Goal: Information Seeking & Learning: Learn about a topic

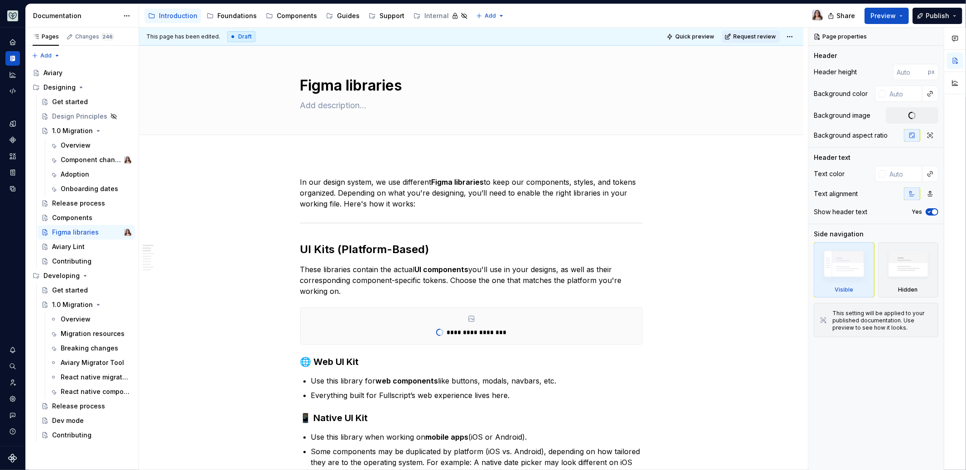
type textarea "*"
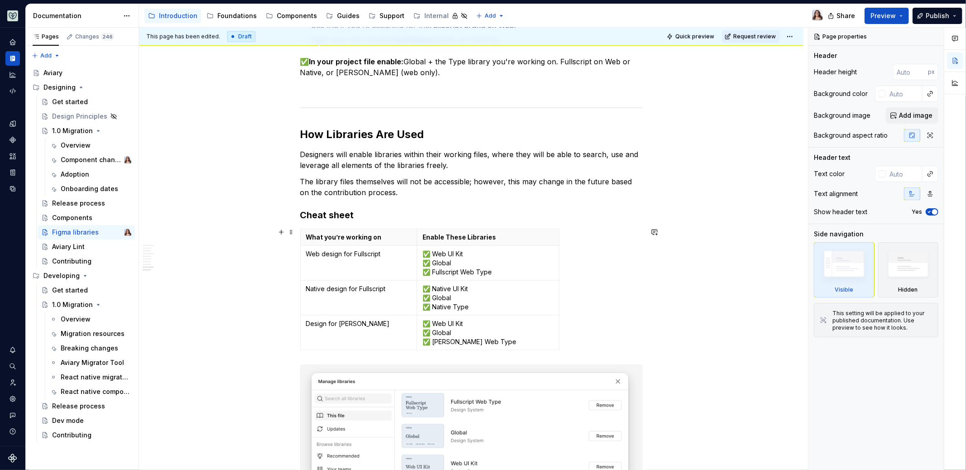
scroll to position [1071, 0]
click at [469, 184] on p "The library files themselves will not be accessible; however, this may change i…" at bounding box center [471, 189] width 342 height 22
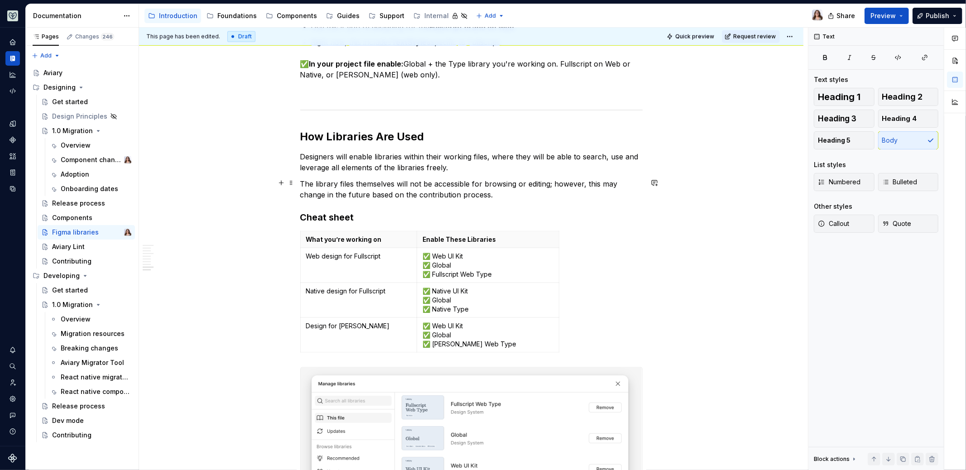
click at [508, 186] on p "The library files themselves will not be accessible for browsing or editing; ho…" at bounding box center [471, 189] width 342 height 22
click at [495, 197] on p "The library files themselves will not be accessible for browsing or editing; ho…" at bounding box center [471, 189] width 342 height 22
click at [487, 194] on p "The library files themselves will not be accessible for browsing or editing; ho…" at bounding box center [471, 189] width 342 height 22
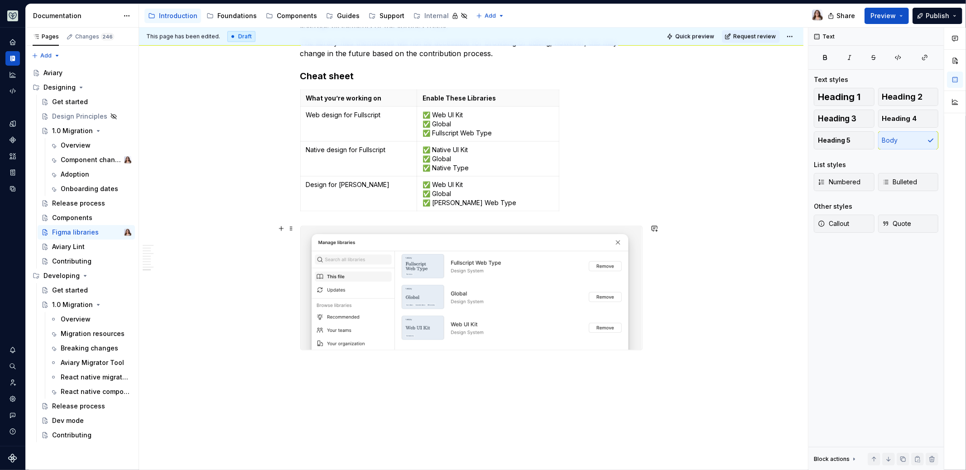
scroll to position [1264, 0]
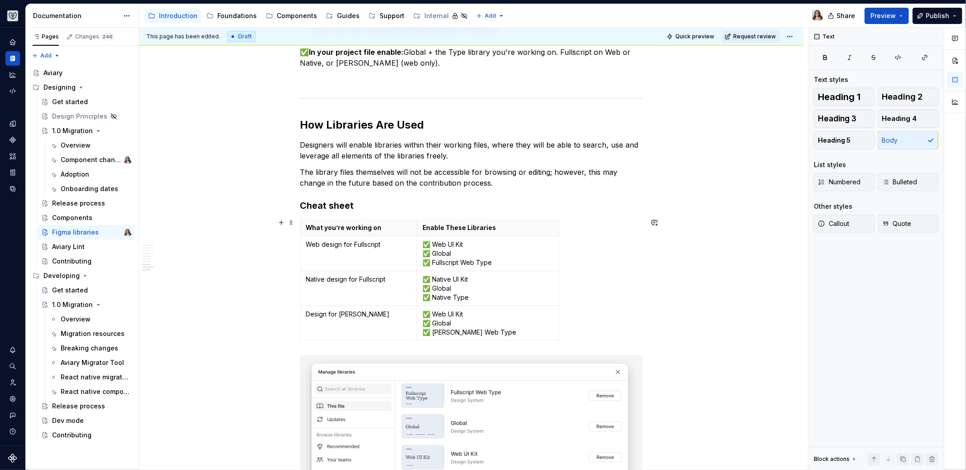
scroll to position [998, 0]
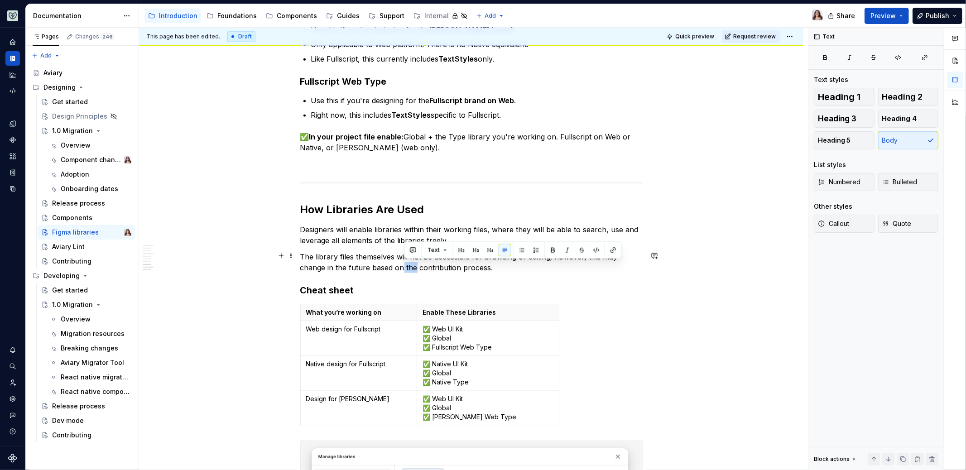
drag, startPoint x: 414, startPoint y: 268, endPoint x: 403, endPoint y: 266, distance: 11.4
click at [403, 266] on p "The library files themselves will not be accessible for browsing or editing; ho…" at bounding box center [471, 262] width 342 height 22
click at [514, 269] on p "The library files themselves will not be accessible for browsing or editing; ho…" at bounding box center [471, 262] width 342 height 22
click at [526, 213] on h2 "How Libraries Are Used" at bounding box center [471, 209] width 342 height 14
click at [489, 230] on p "Designers will enable libraries within their working files, where they will be …" at bounding box center [471, 235] width 342 height 22
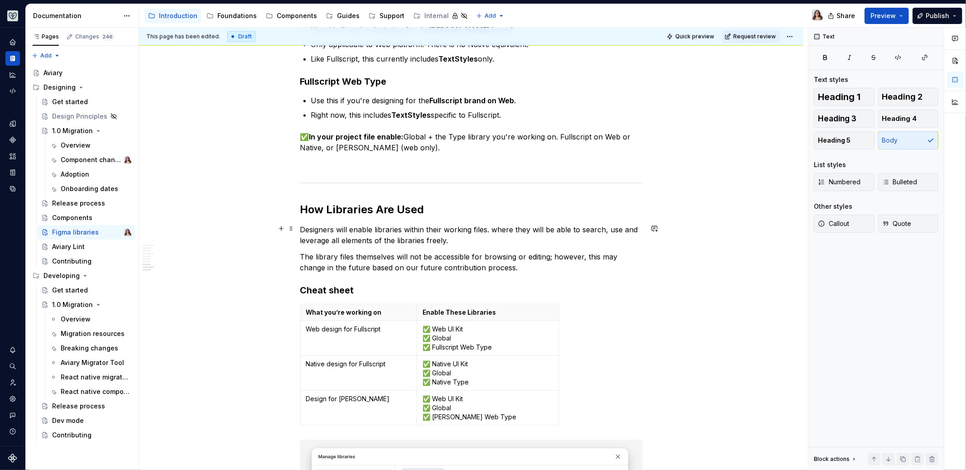
click at [496, 228] on p "Designers will enable libraries within their working files. where they will be …" at bounding box center [471, 235] width 342 height 22
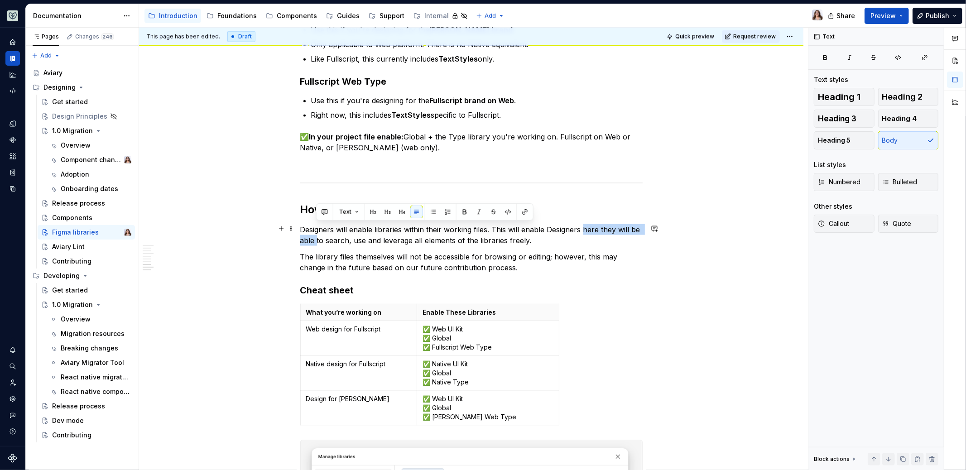
drag, startPoint x: 582, startPoint y: 228, endPoint x: 316, endPoint y: 238, distance: 266.9
click at [316, 238] on p "Designers will enable libraries within their working files. This will enable De…" at bounding box center [471, 235] width 342 height 22
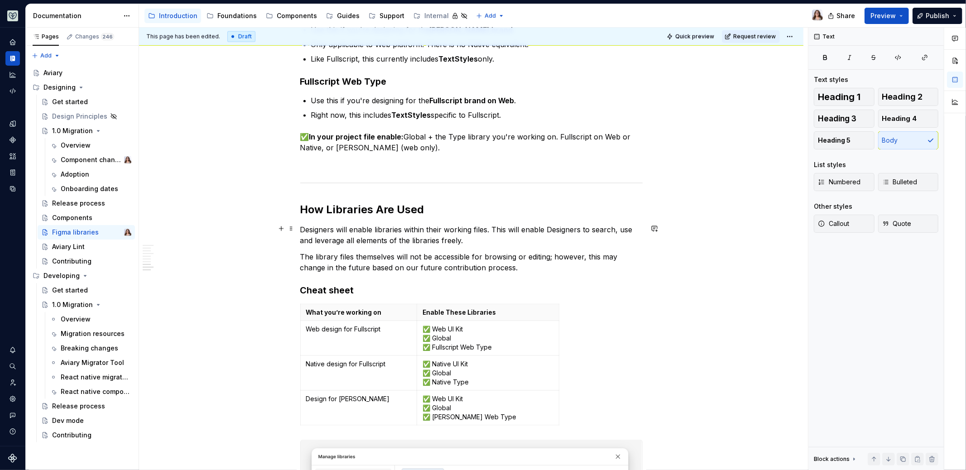
click at [477, 237] on p "Designers will enable libraries within their working files. This will enable De…" at bounding box center [471, 235] width 342 height 22
click at [580, 229] on p "Designers will enable libraries within their working files. This will enable De…" at bounding box center [471, 235] width 342 height 22
click at [590, 225] on p "Designers will enable libraries within their working files. This will enable De…" at bounding box center [471, 235] width 342 height 22
click at [552, 227] on p "Designers will enable libraries within their working files. This will enable De…" at bounding box center [471, 235] width 342 height 22
click at [476, 238] on p "Designers will enable libraries within their working files. This will enable De…" at bounding box center [471, 235] width 342 height 22
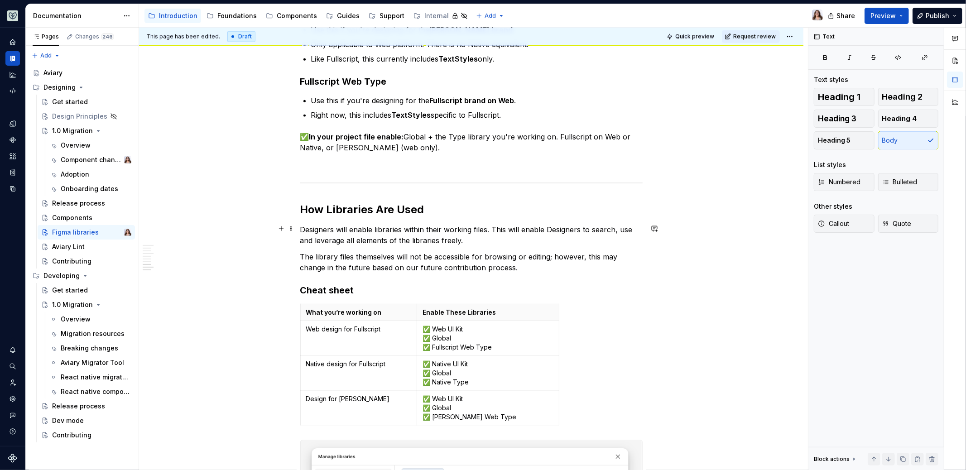
click at [520, 227] on p "Designers will enable libraries within their working files. This will enable De…" at bounding box center [471, 235] width 342 height 22
click at [530, 228] on p "Designers will enable libraries within their working files. This enable Designe…" at bounding box center [471, 235] width 342 height 22
click at [518, 235] on p "Designers will enable libraries within their working files. This enables Design…" at bounding box center [471, 235] width 342 height 22
click at [560, 226] on p "Designers will enable libraries within their working files. This enables Design…" at bounding box center [471, 235] width 342 height 22
click at [502, 242] on p "Designers will enable libraries within their working files. This enables Design…" at bounding box center [471, 235] width 342 height 22
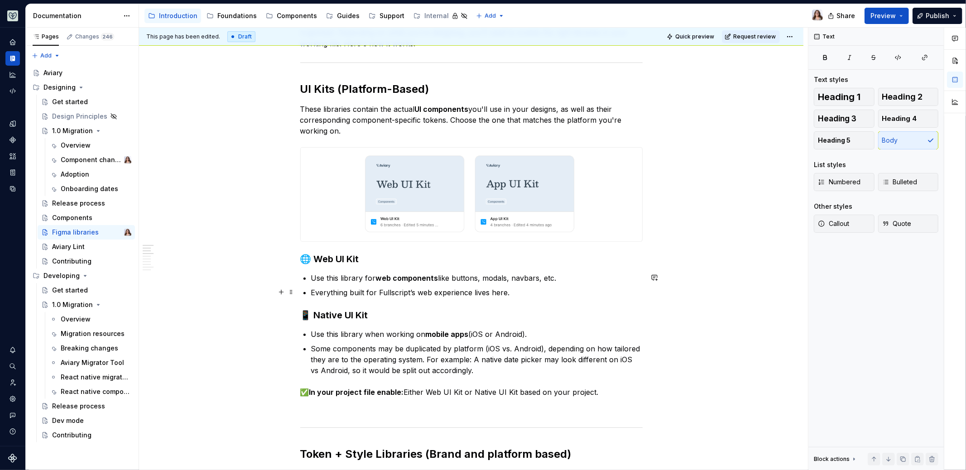
scroll to position [0, 0]
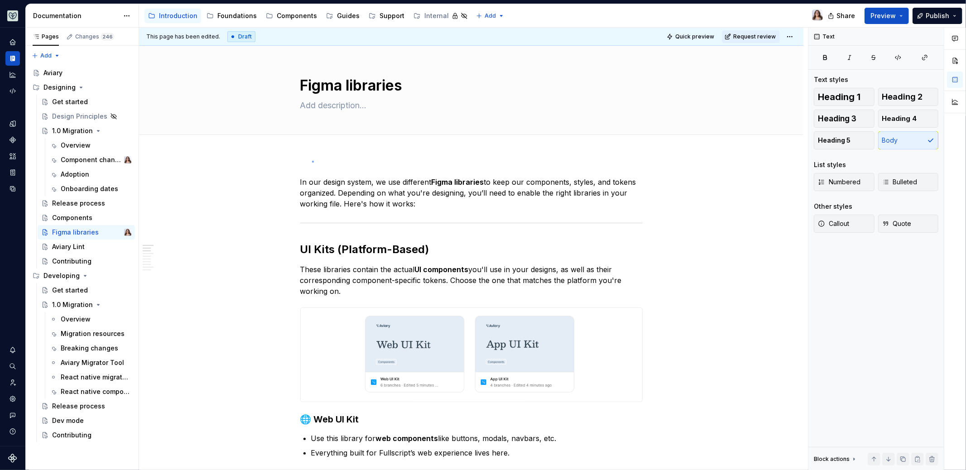
click at [312, 161] on div "This page has been edited. Draft Quick preview Request review Figma libraries E…" at bounding box center [473, 249] width 669 height 443
click at [76, 129] on div "1.0 Migration" at bounding box center [72, 130] width 41 height 9
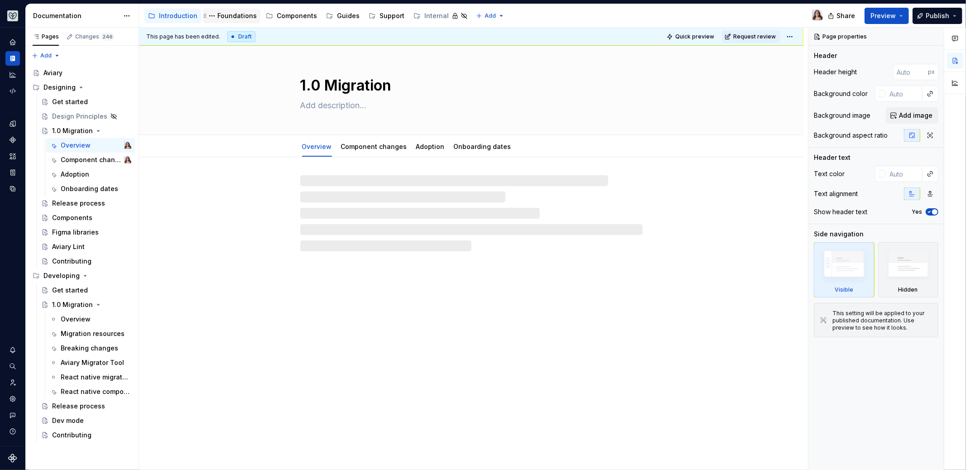
click at [237, 16] on div "Foundations" at bounding box center [236, 15] width 39 height 9
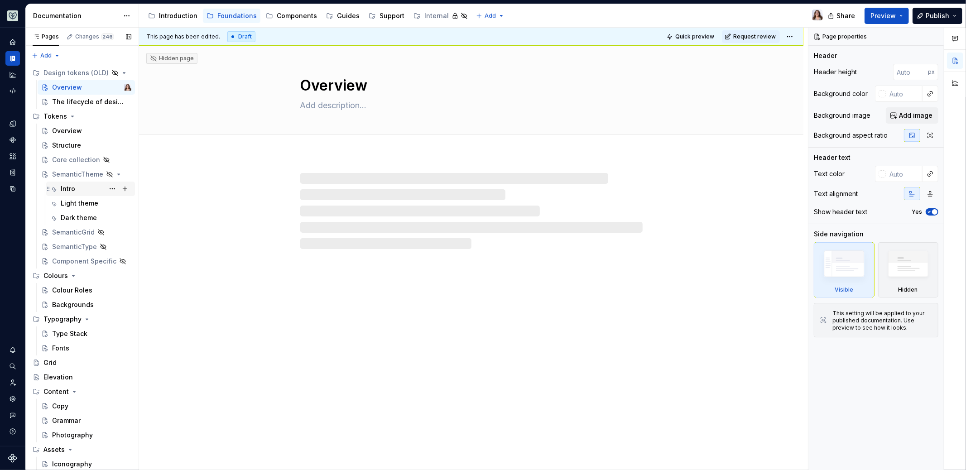
click at [74, 191] on div "Intro" at bounding box center [68, 188] width 14 height 9
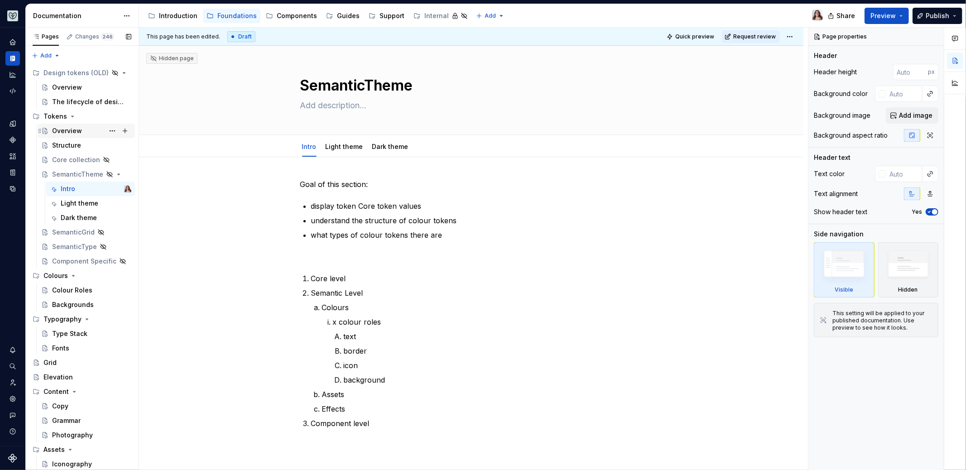
click at [69, 131] on div "Overview" at bounding box center [67, 130] width 30 height 9
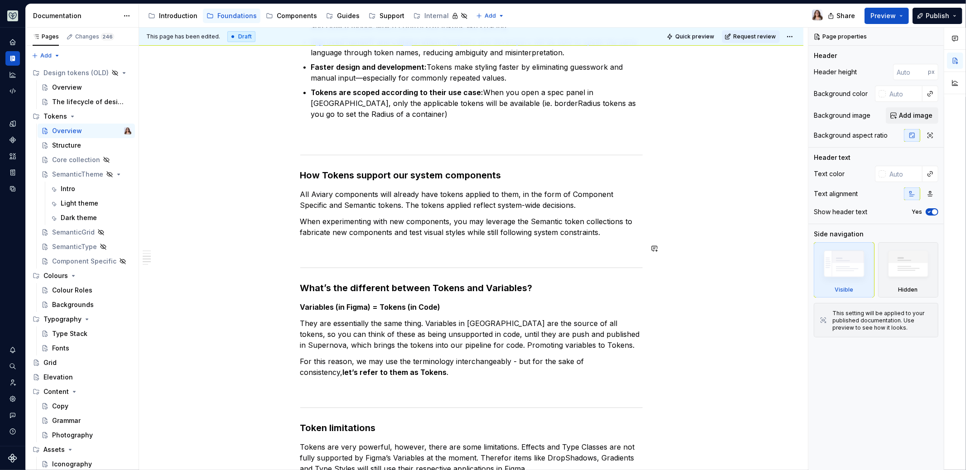
scroll to position [516, 0]
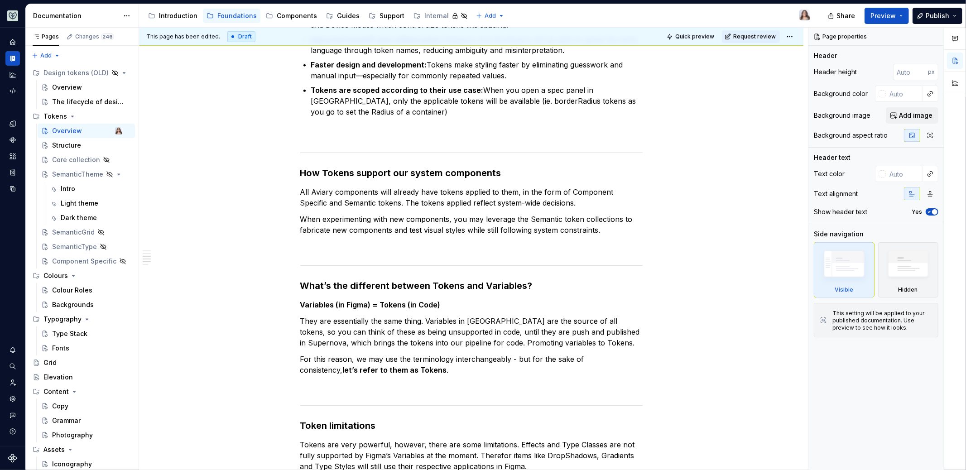
type textarea "*"
